Goal: Task Accomplishment & Management: Complete application form

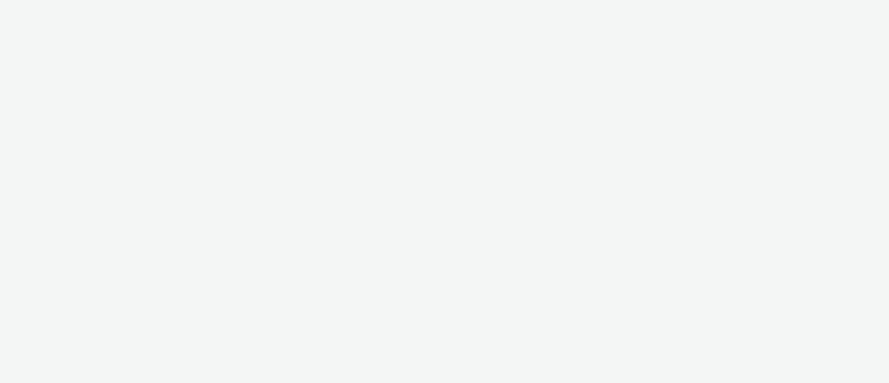
select select "ab85b118-b3fc-4d58-8204-61b74655165f"
select select "b4af5796-1daa-46a0-97ba-7eb4329f9e81"
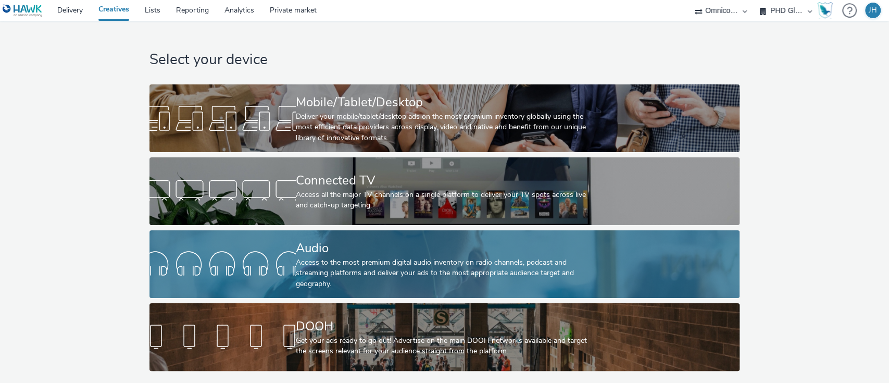
click at [340, 244] on div "Audio" at bounding box center [442, 248] width 293 height 18
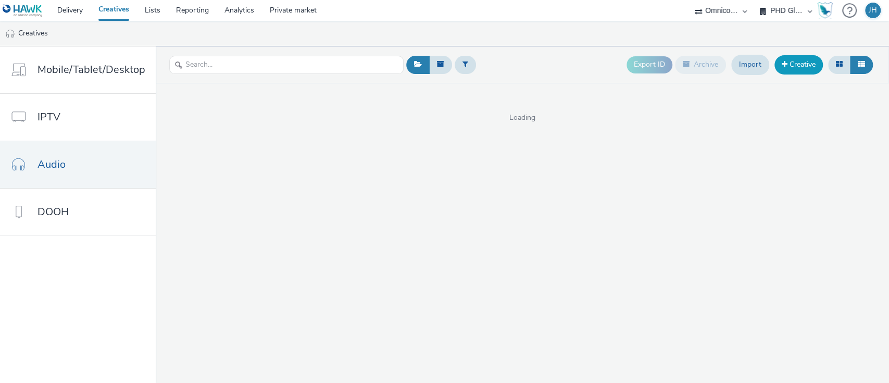
click at [797, 67] on link "Creative" at bounding box center [798, 64] width 48 height 19
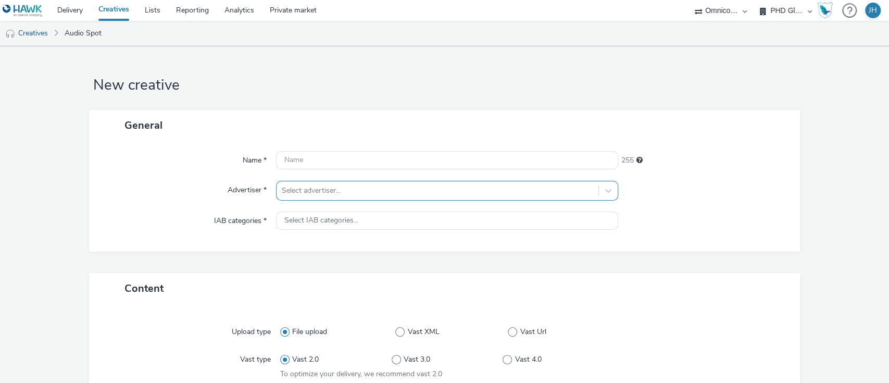
click at [373, 188] on div at bounding box center [438, 190] width 312 height 12
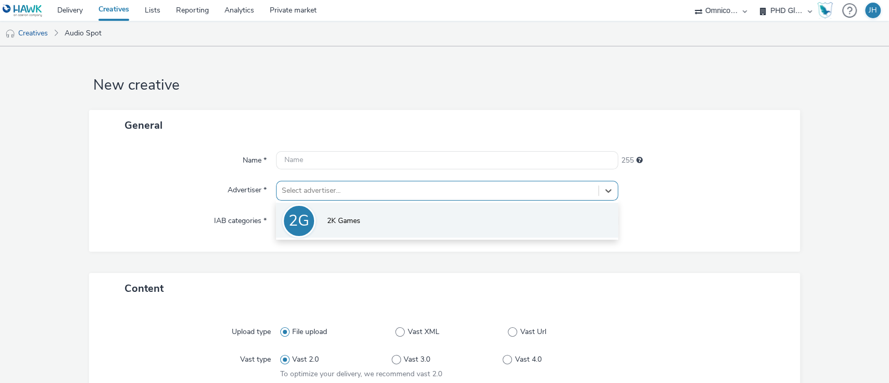
click at [355, 227] on li "2G 2K Games" at bounding box center [447, 219] width 342 height 35
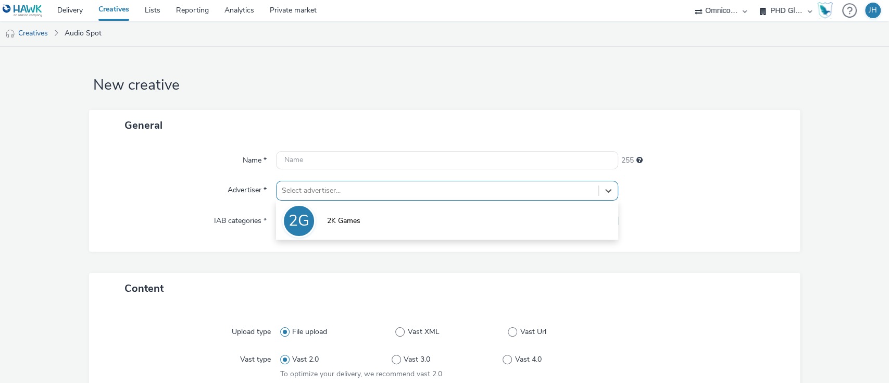
type input "[URL][DOMAIN_NAME]"
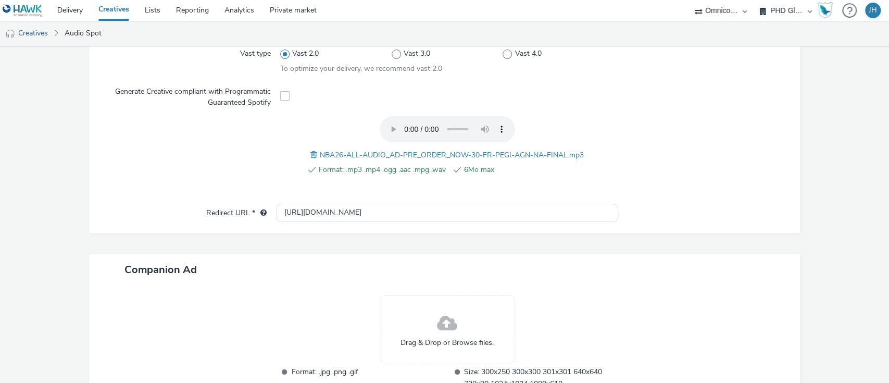
scroll to position [388, 0]
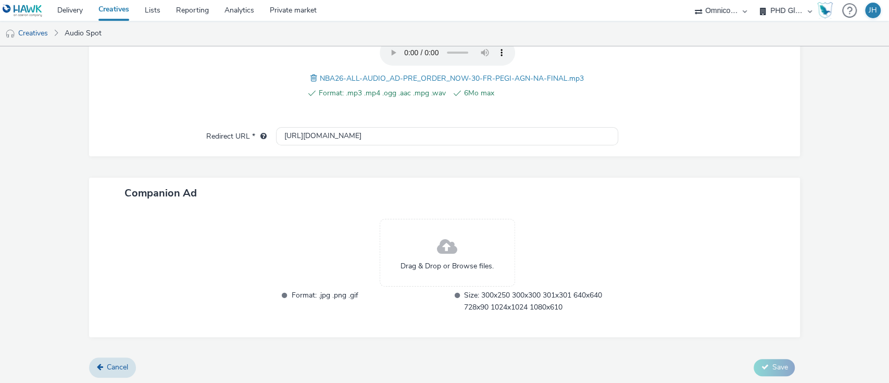
click at [437, 248] on span at bounding box center [447, 247] width 20 height 28
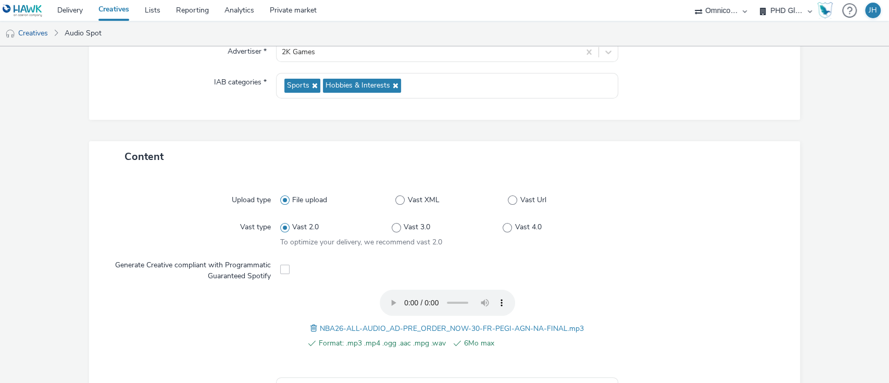
scroll to position [0, 0]
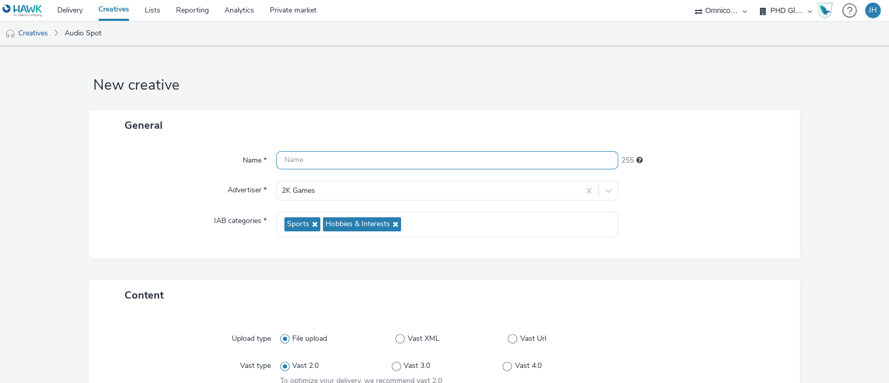
drag, startPoint x: 321, startPoint y: 170, endPoint x: 320, endPoint y: 162, distance: 8.4
click at [320, 167] on div "Name * 255 Advertiser * 2K Games IAB categories * Sports Hobbies & Interests" at bounding box center [444, 200] width 711 height 118
click at [320, 161] on input "text" at bounding box center [447, 160] width 342 height 18
paste input "OMG-GI-CY25-00115"
click at [282, 160] on input "OMG-GI-CY25-00115" at bounding box center [447, 160] width 342 height 18
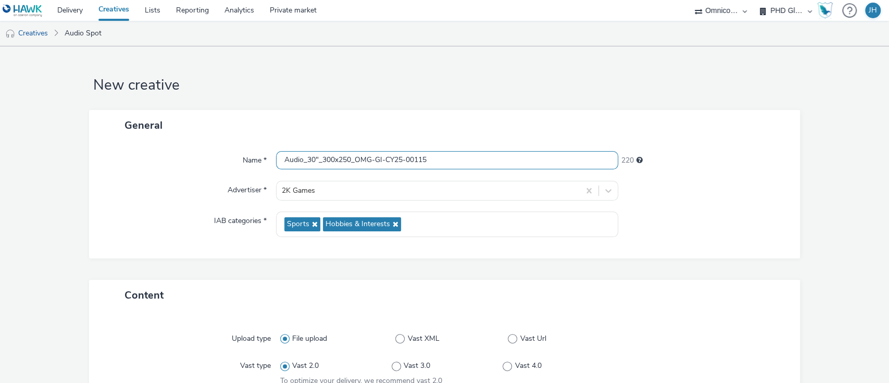
paste input "Gameplay trailer"
click at [407, 160] on input "Audio_30"_300x250_Gameplay trailer OMG-GI-CY25-00115" at bounding box center [447, 160] width 342 height 18
click at [387, 156] on input "Audio_30"_300x250_Gameplay trailer OMG-GI-CY25-00115" at bounding box center [447, 160] width 342 height 18
type input "Audio_30"_300x250_GameplayTrailer_Aug12 - [DATE] ; OMG-GI-CY25-00115"
click at [466, 173] on div "Name * Audio_30"_300x250_GameplayTrailer_Aug12 - [DATE] ; OMG-GI-CY25-00115 188…" at bounding box center [444, 200] width 711 height 118
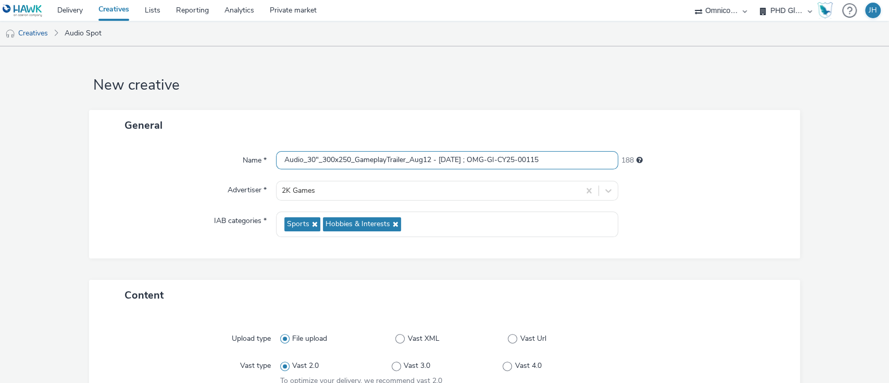
click at [280, 159] on input "Audio_30"_300x250_GameplayTrailer_Aug12 - [DATE] ; OMG-GI-CY25-00115" at bounding box center [447, 160] width 342 height 18
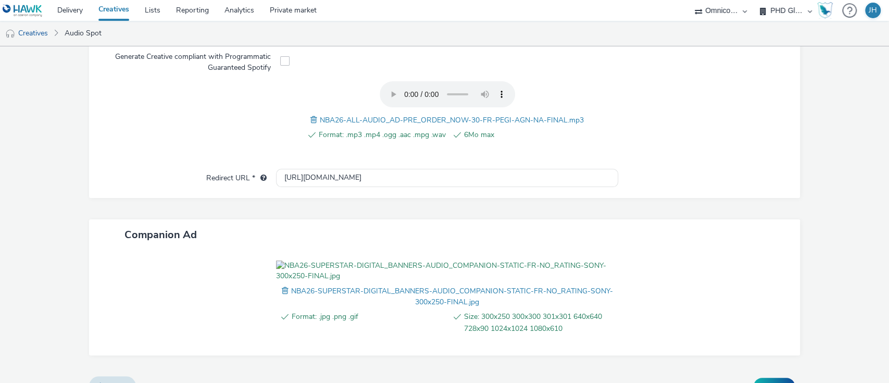
scroll to position [414, 0]
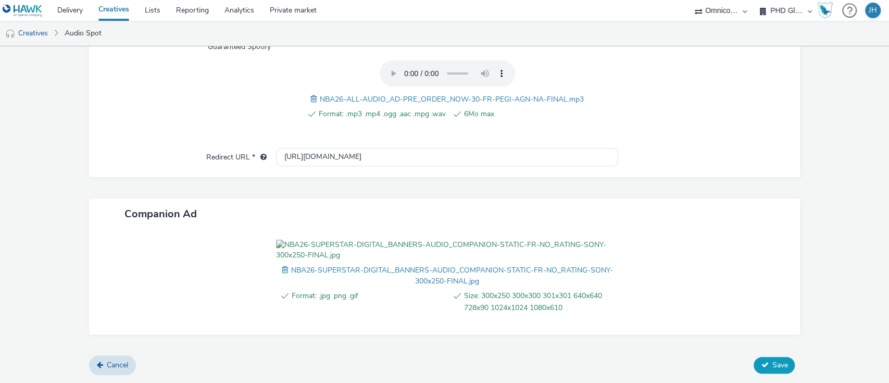
click at [760, 364] on icon at bounding box center [763, 364] width 7 height 7
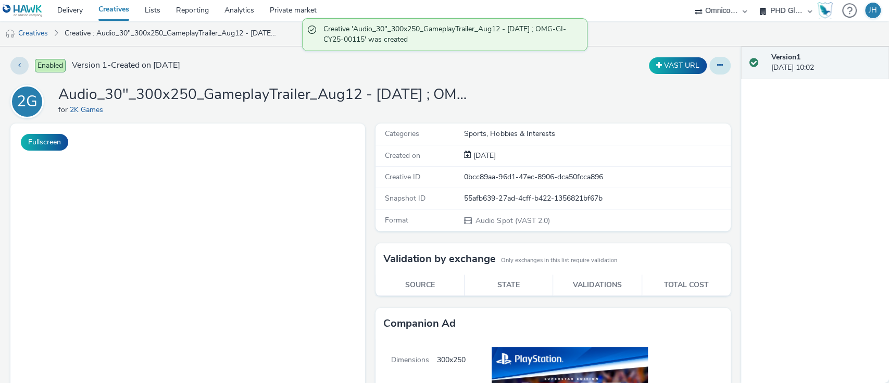
click at [710, 70] on button at bounding box center [719, 66] width 21 height 18
click at [692, 111] on link "Duplicate" at bounding box center [691, 107] width 78 height 21
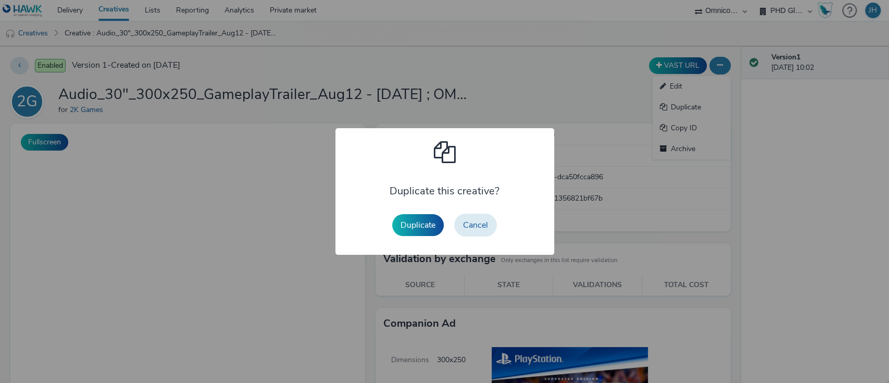
click at [416, 220] on button "Duplicate" at bounding box center [418, 225] width 52 height 22
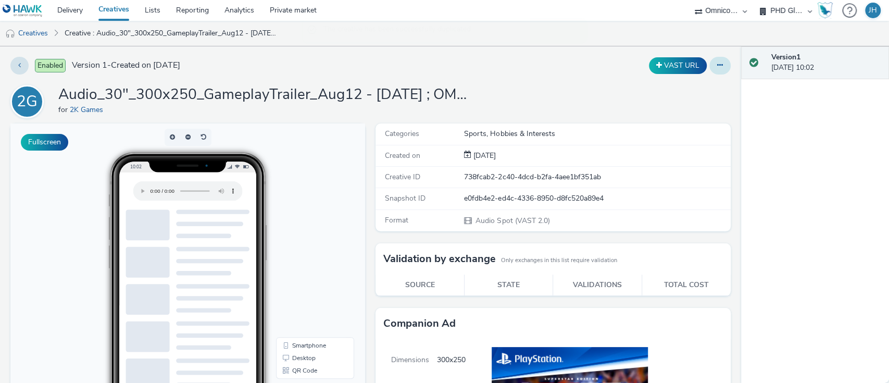
click at [709, 69] on button at bounding box center [719, 66] width 21 height 18
click at [708, 84] on link "Edit" at bounding box center [691, 86] width 78 height 21
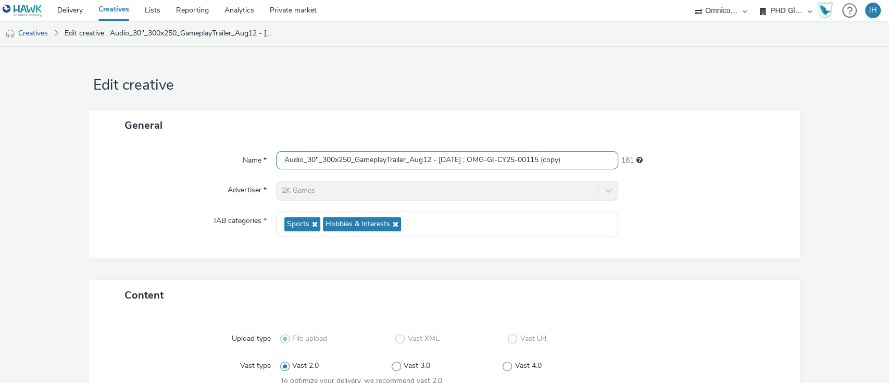
drag, startPoint x: 348, startPoint y: 159, endPoint x: 318, endPoint y: 169, distance: 32.3
click at [318, 169] on input "Audio_30"_300x250_GameplayTrailer_Aug12 - [DATE] ; OMG-GI-CY25-00115 (copy)" at bounding box center [447, 160] width 342 height 18
drag, startPoint x: 539, startPoint y: 159, endPoint x: 591, endPoint y: 168, distance: 52.7
click at [591, 168] on input "Audio_30"_640x640_GameplayTrailer_Aug12 - [DATE] ; OMG-GI-CY25-00115 (copy)" at bounding box center [447, 160] width 342 height 18
click at [593, 174] on div "Name * Audio_30"_640x640_GameplayTrailer_Aug12 - [DATE] ; OMG-GI-CY25-00115 188…" at bounding box center [444, 200] width 711 height 118
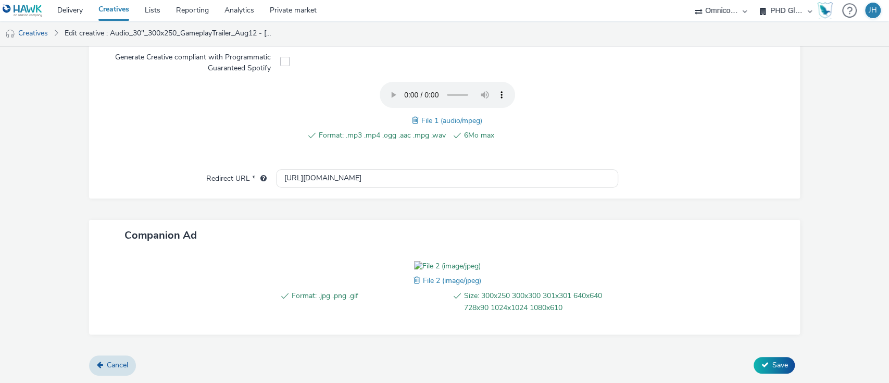
scroll to position [404, 0]
click at [413, 283] on span at bounding box center [417, 279] width 9 height 11
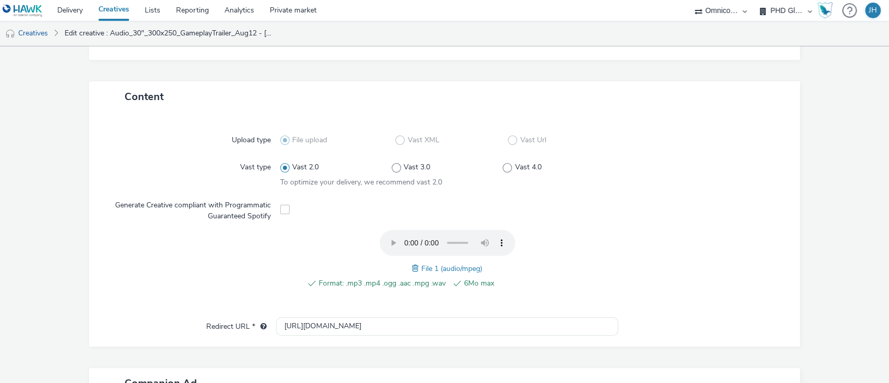
scroll to position [0, 0]
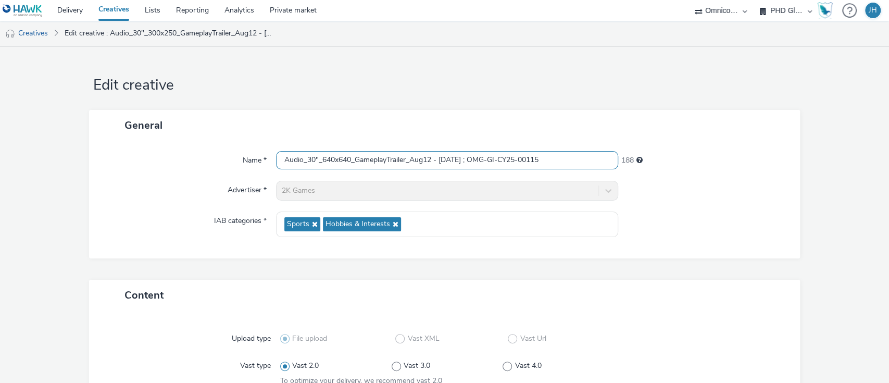
drag, startPoint x: 279, startPoint y: 161, endPoint x: 287, endPoint y: 184, distance: 24.2
click at [280, 170] on div "Name * Audio_30"_640x640_GameplayTrailer_Aug12 - [DATE] ; OMG-GI-CY25-00115 188…" at bounding box center [444, 200] width 711 height 118
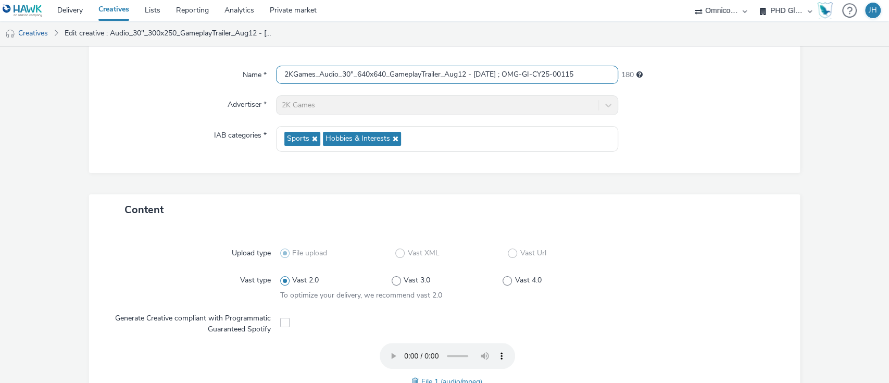
scroll to position [414, 0]
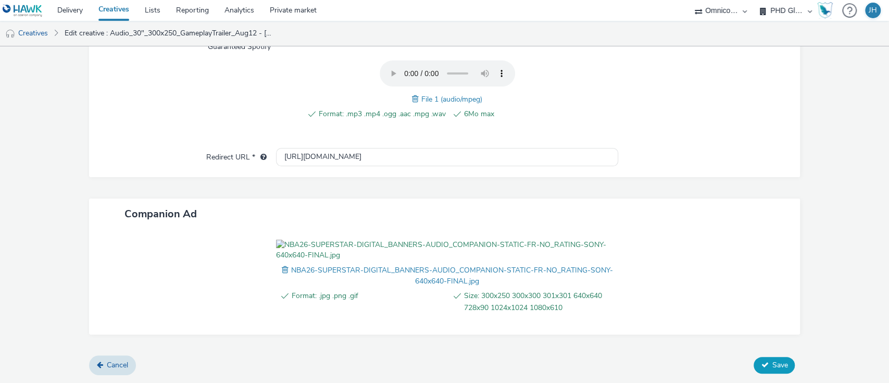
type input "2KGames_Audio_30"_640x640_GameplayTrailer_Aug12 - [DATE] ; OMG-GI-CY25-00115"
click at [760, 365] on icon at bounding box center [763, 364] width 7 height 7
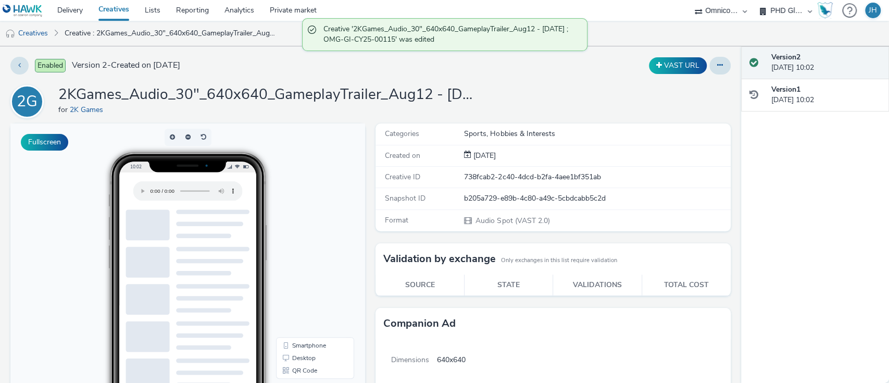
click at [90, 92] on h1 "2KGames_Audio_30"_640x640_GameplayTrailer_Aug12 - [DATE] ; OMG-GI-CY25-00115" at bounding box center [266, 95] width 416 height 20
click at [135, 96] on h1 "2KGames_Audio_30"_640x640_GameplayTrailer_Aug12 - [DATE] ; OMG-GI-CY25-00115" at bounding box center [266, 95] width 416 height 20
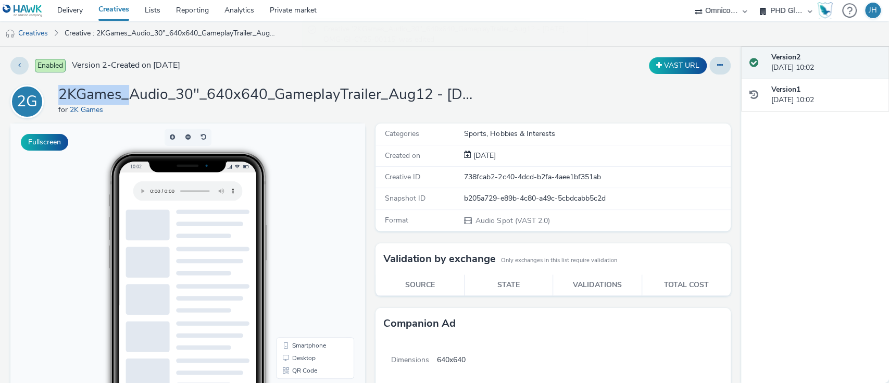
drag, startPoint x: 131, startPoint y: 96, endPoint x: 49, endPoint y: 97, distance: 81.7
click at [50, 98] on div "2G 2KGames_Audio_30"_640x640_GameplayTrailer_Aug12 - [DATE] ; OMG-GI-CY25-00115…" at bounding box center [370, 101] width 720 height 33
copy div "2KGames_"
click at [33, 34] on link "Creatives" at bounding box center [26, 33] width 53 height 25
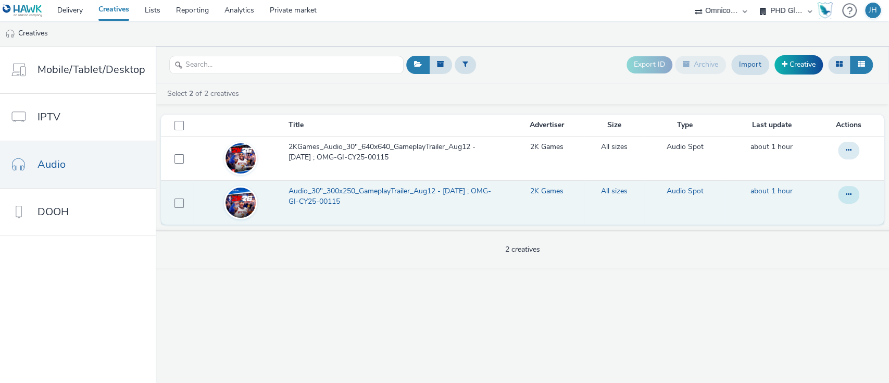
click at [844, 159] on button at bounding box center [847, 151] width 21 height 18
click at [843, 220] on link "Edit" at bounding box center [820, 215] width 78 height 21
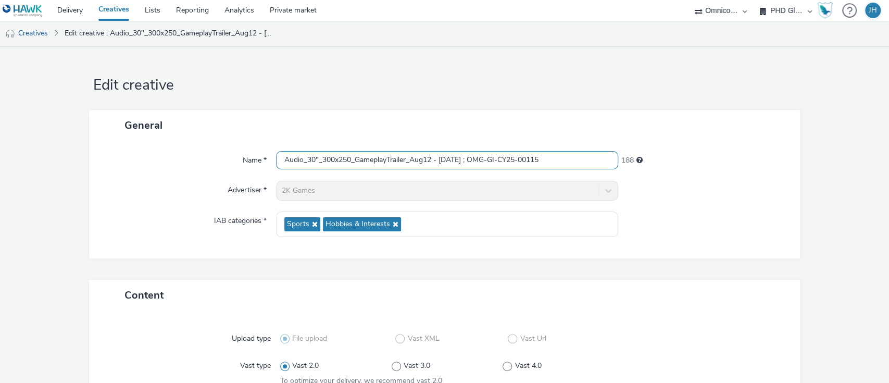
click at [280, 157] on input "Audio_30"_300x250_GameplayTrailer_Aug12 - [DATE] ; OMG-GI-CY25-00115" at bounding box center [447, 160] width 342 height 18
paste input "2KGames_"
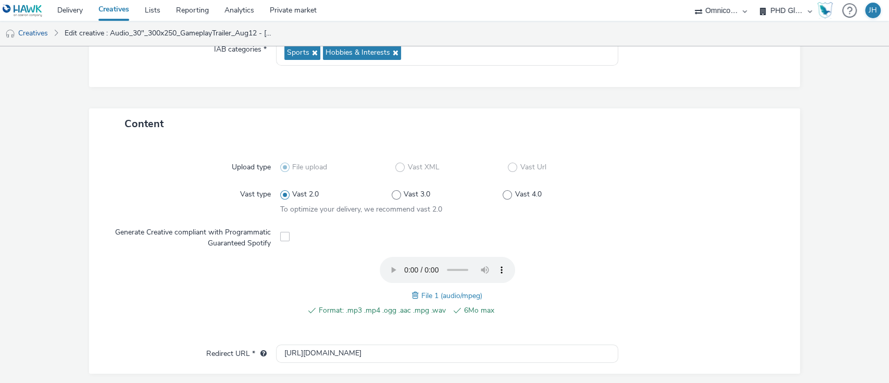
scroll to position [404, 0]
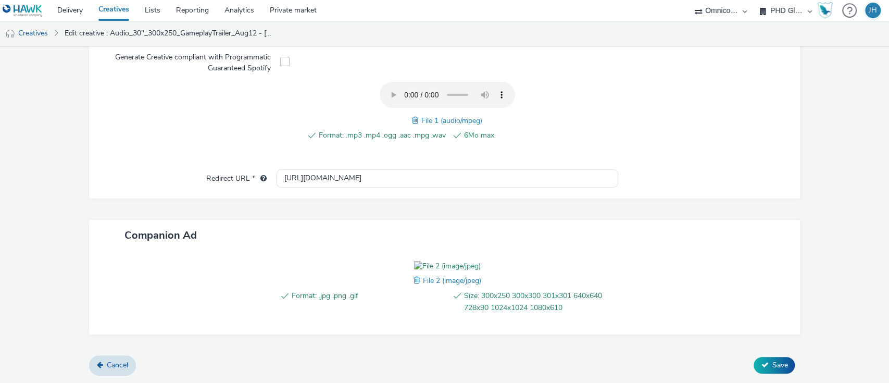
type input "2KGames_Audio_30"_300x250_GameplayTrailer_Aug12 - [DATE] ; OMG-GI-CY25-00115"
click at [747, 359] on div "Cancel Save" at bounding box center [444, 365] width 711 height 19
click at [760, 361] on icon at bounding box center [763, 364] width 7 height 7
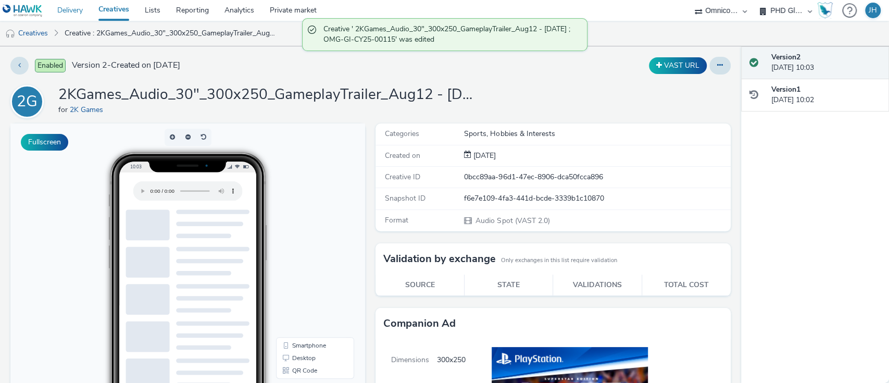
click at [71, 12] on link "Delivery" at bounding box center [69, 10] width 41 height 21
